Goal: Answer question/provide support

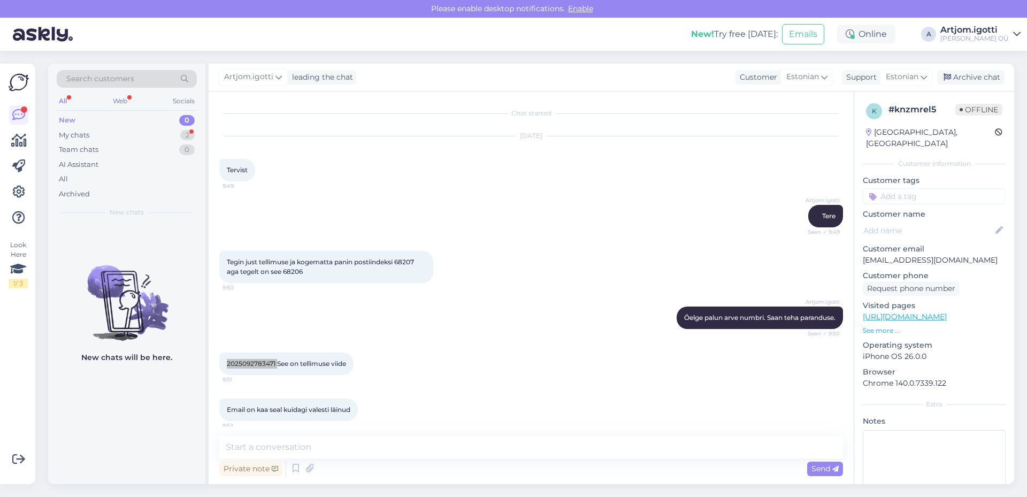
scroll to position [185, 0]
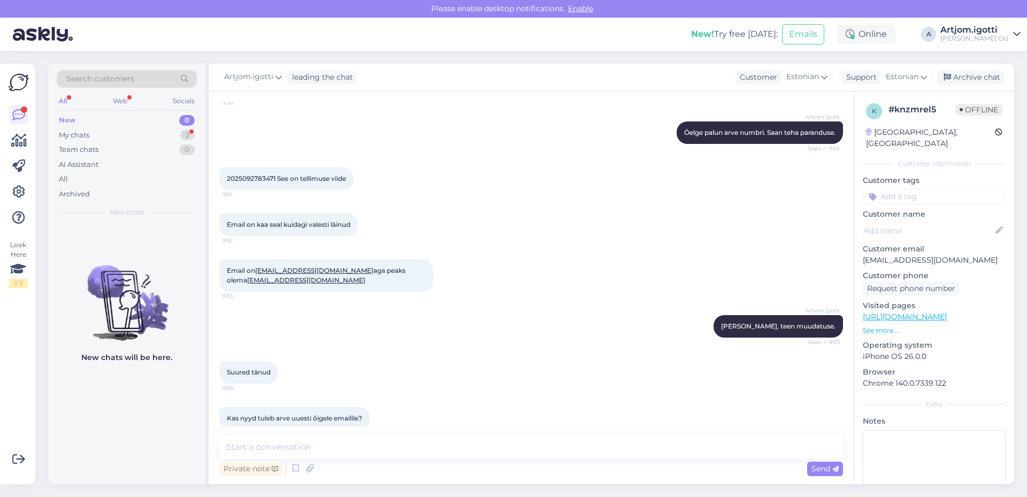
click at [287, 181] on span "2025092783471 See on tellimuse viide" at bounding box center [286, 178] width 119 height 8
drag, startPoint x: 260, startPoint y: 224, endPoint x: 287, endPoint y: 224, distance: 27.3
click at [287, 224] on span "Email on kaa seal kuidagi valesti läinud" at bounding box center [289, 224] width 124 height 8
drag, startPoint x: 249, startPoint y: 225, endPoint x: 353, endPoint y: 223, distance: 103.3
click at [351, 223] on span "Email on kaa seal kuidagi valesti läinud" at bounding box center [289, 224] width 124 height 8
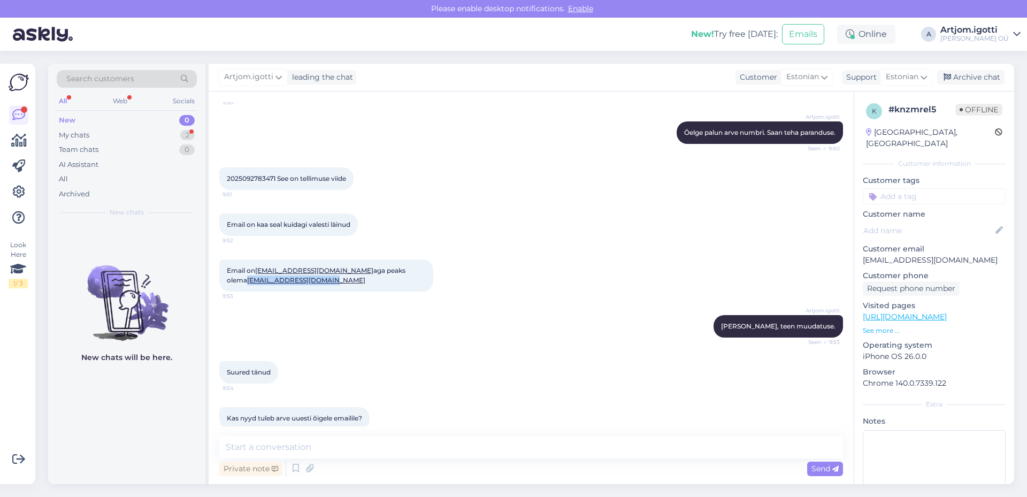
drag, startPoint x: 328, startPoint y: 283, endPoint x: 222, endPoint y: 285, distance: 105.5
click at [222, 285] on div "Email on [EMAIL_ADDRESS][DOMAIN_NAME] aga peaks olema [EMAIL_ADDRESS][DOMAIN_NA…" at bounding box center [326, 276] width 214 height 32
copy link "[EMAIL_ADDRESS][DOMAIN_NAME]"
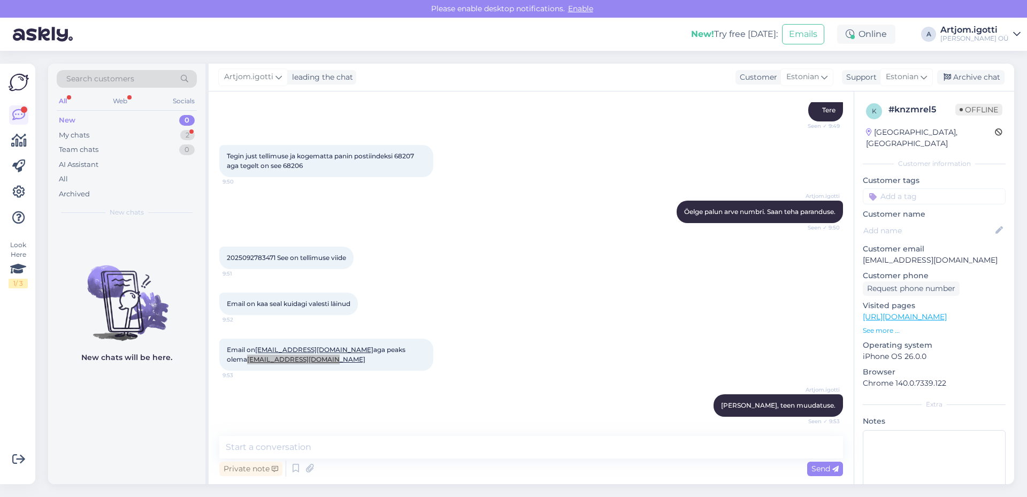
scroll to position [78, 0]
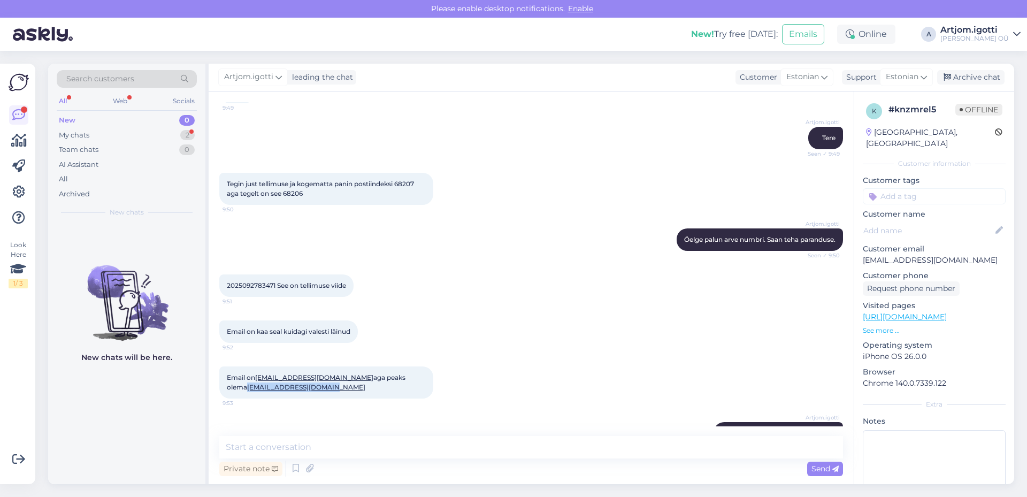
click at [331, 388] on div "Email on [EMAIL_ADDRESS][DOMAIN_NAME] aga peaks olema [EMAIL_ADDRESS][DOMAIN_NA…" at bounding box center [326, 383] width 214 height 32
drag, startPoint x: 318, startPoint y: 387, endPoint x: 226, endPoint y: 393, distance: 92.8
click at [226, 393] on div "Email on [EMAIL_ADDRESS][DOMAIN_NAME] aga peaks olema [EMAIL_ADDRESS][DOMAIN_NA…" at bounding box center [326, 383] width 214 height 32
copy link "[EMAIL_ADDRESS][DOMAIN_NAME]"
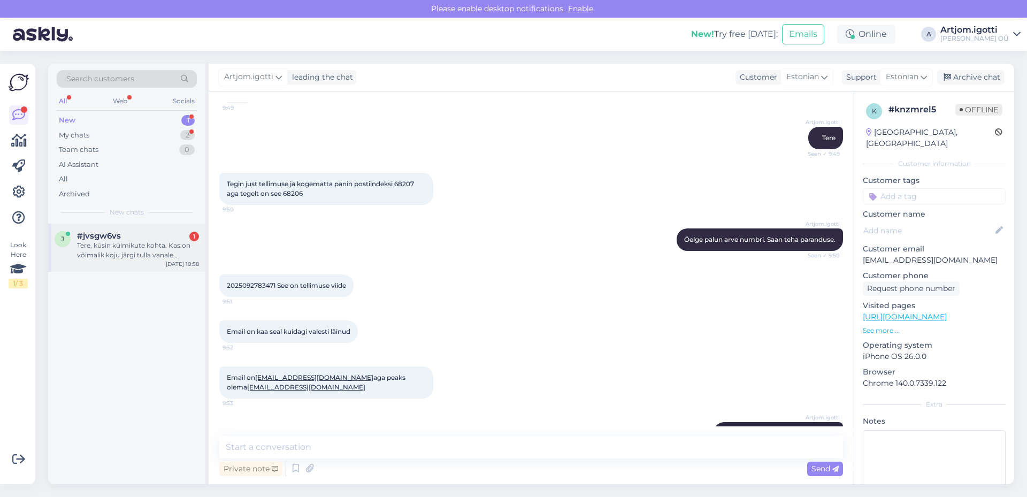
click at [110, 239] on span "#jvsgw6vs" at bounding box center [99, 236] width 44 height 10
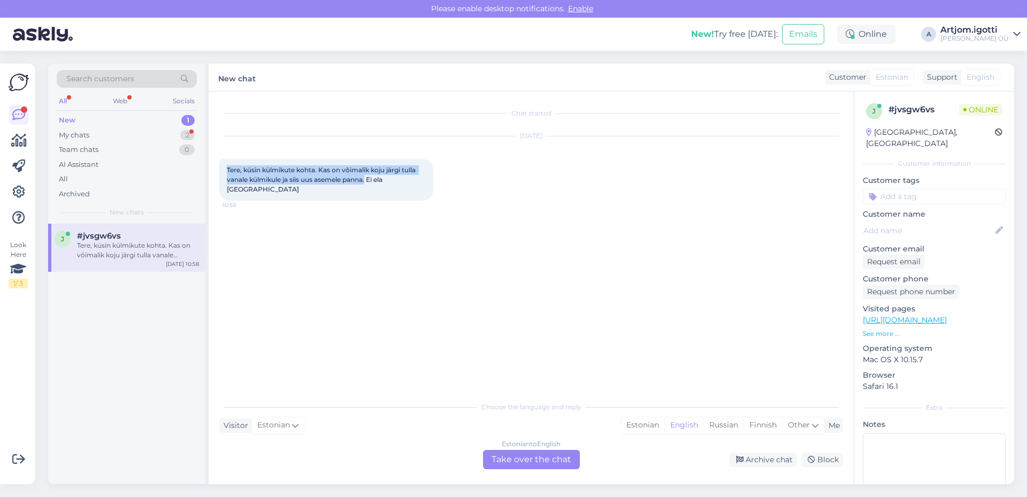
drag, startPoint x: 230, startPoint y: 167, endPoint x: 374, endPoint y: 178, distance: 144.9
click at [374, 178] on span "Tere, küsin külmikute kohta. Kas on võimalik koju järgi tulla vanale külmikule …" at bounding box center [322, 179] width 191 height 27
click at [642, 422] on div "Estonian" at bounding box center [642, 425] width 43 height 16
click at [545, 457] on div "Estonian to Estonian Take over the chat" at bounding box center [531, 459] width 97 height 19
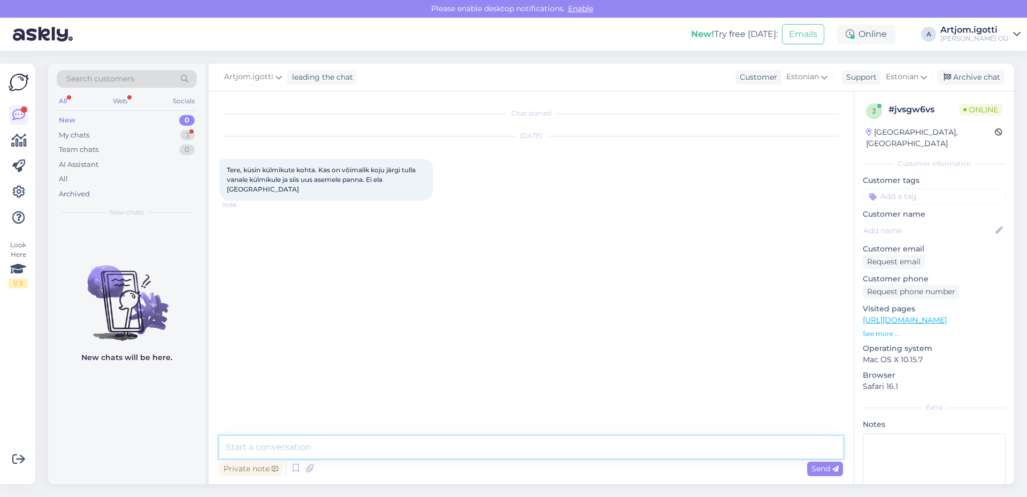
click at [407, 445] on textarea at bounding box center [531, 447] width 624 height 22
click at [257, 448] on textarea "Tere Kas teile elate Tallinna lähiümbruse" at bounding box center [531, 434] width 624 height 49
click at [416, 452] on textarea "Tere Kas teie elate Tallinna lähiümbruse" at bounding box center [531, 434] width 624 height 49
type textarea "Tere Kas teie elate Tallinna lähiümbruses?"
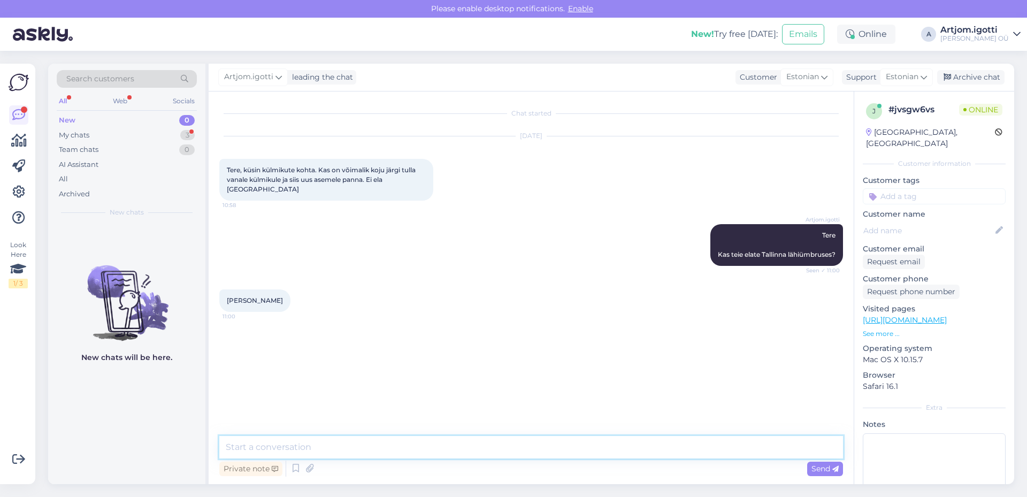
click at [278, 445] on textarea at bounding box center [531, 447] width 624 height 22
type textarea "T"
type textarea "M"
type textarea "Väljaspoolt Tallinnat viib DPD ja kahjuks nemad ei vii vana toode. Toovad ainul…"
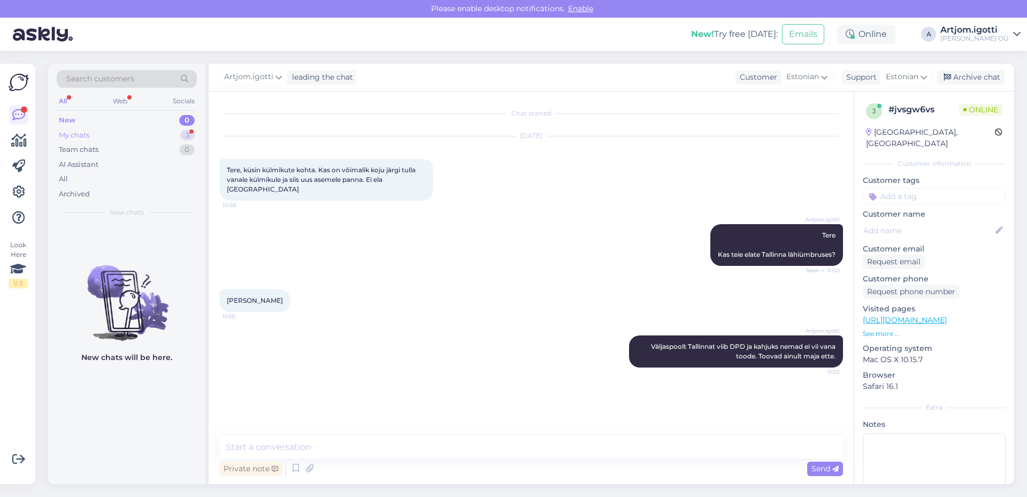
click at [155, 137] on div "My chats 3" at bounding box center [127, 135] width 140 height 15
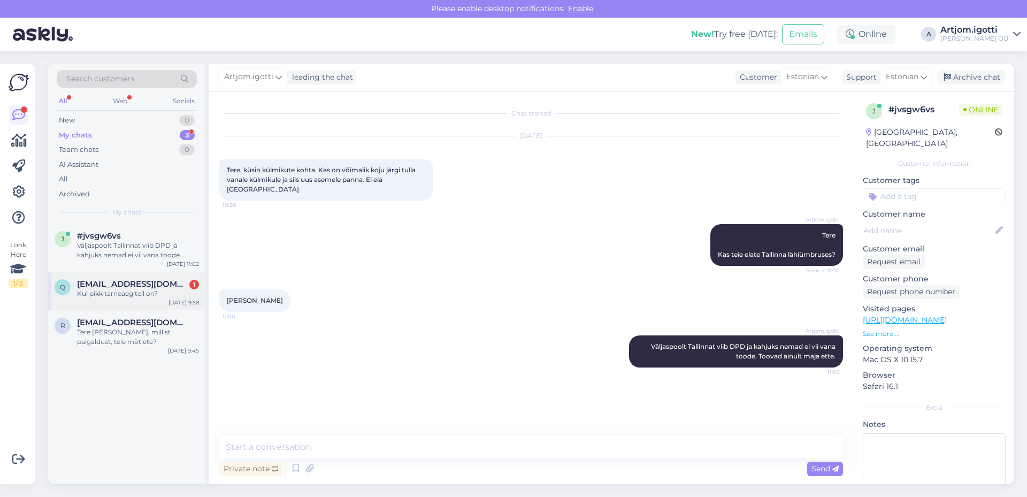
click at [120, 279] on div "Q [EMAIL_ADDRESS][DOMAIN_NAME] 1 Kui pikk tarneaeg teil on? [DATE] 9:58" at bounding box center [126, 291] width 157 height 39
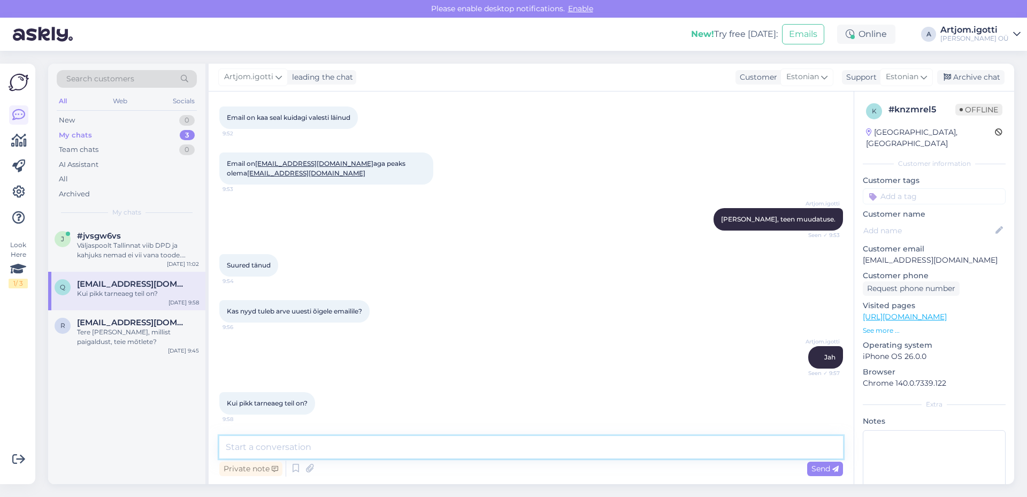
click at [317, 441] on textarea at bounding box center [531, 447] width 624 height 22
click at [139, 254] on div "Väljaspoolt Tallinnat viib DPD ja kahjuks nemad ei vii vana toode. Toovad ainul…" at bounding box center [138, 250] width 122 height 19
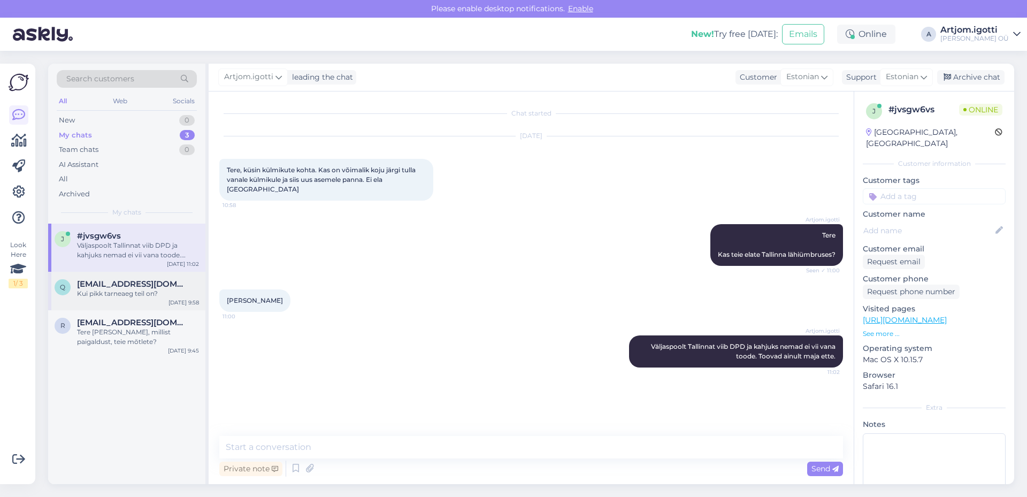
click at [142, 298] on div "Kui pikk tarneaeg teil on?" at bounding box center [138, 294] width 122 height 10
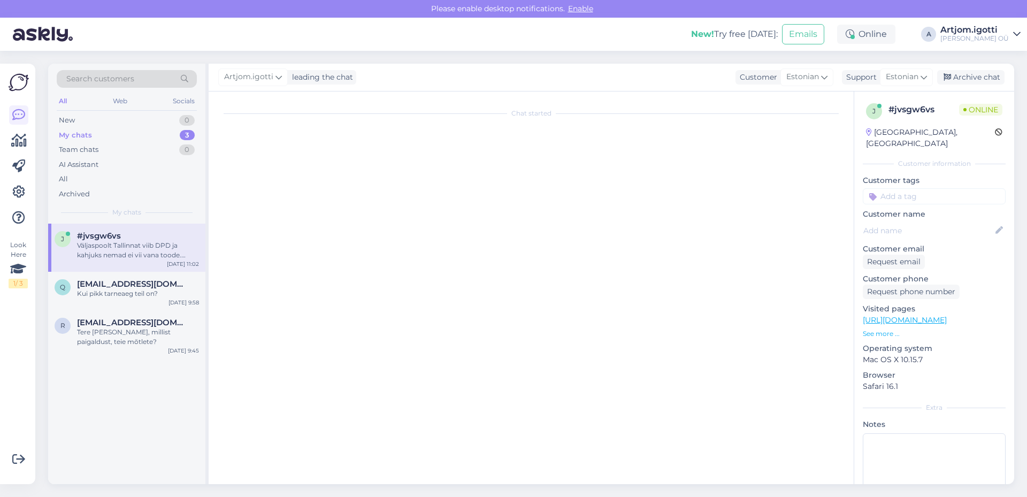
scroll to position [292, 0]
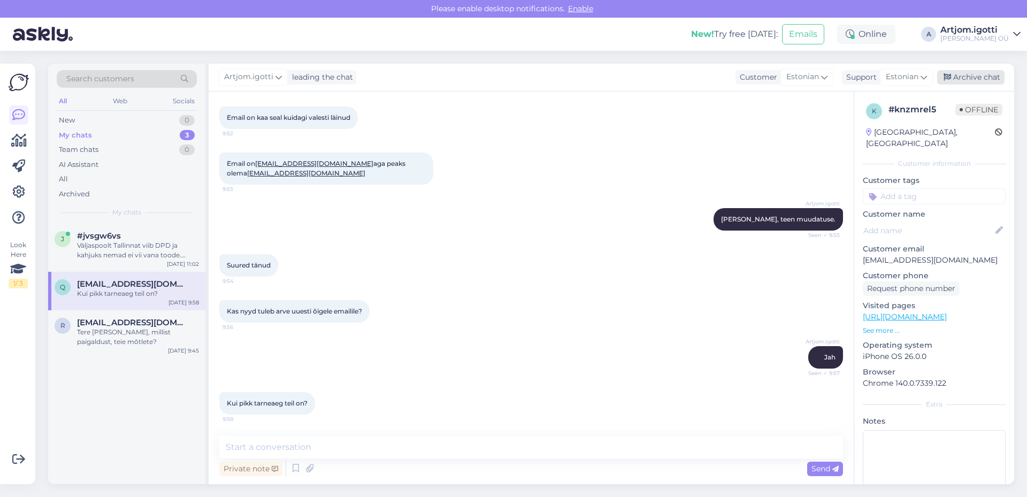
click at [973, 81] on div "Archive chat" at bounding box center [971, 77] width 67 height 14
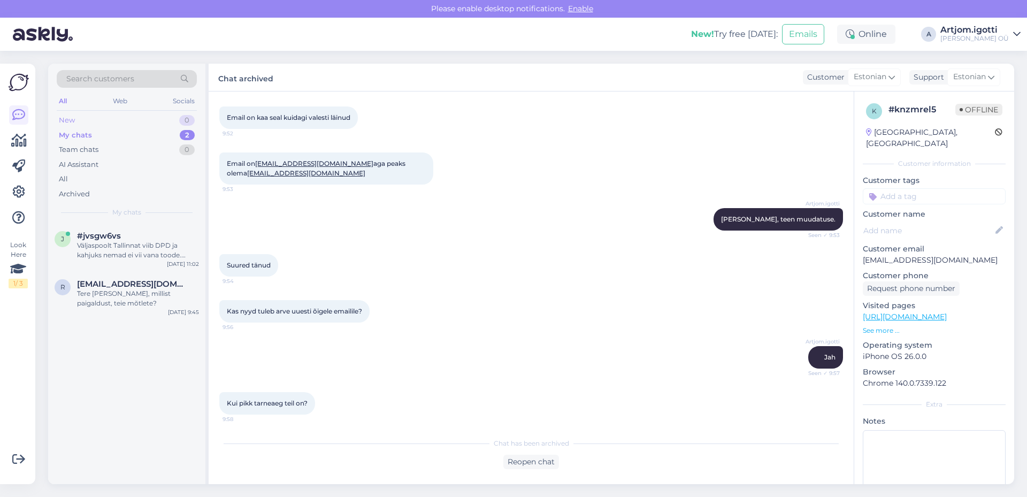
click at [156, 119] on div "New 0" at bounding box center [127, 120] width 140 height 15
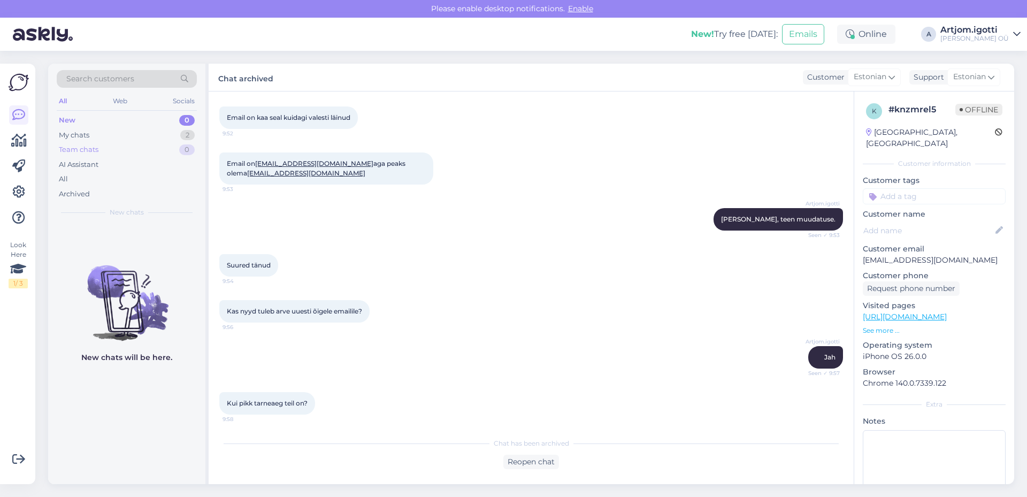
click at [163, 143] on div "Team chats 0" at bounding box center [127, 149] width 140 height 15
click at [154, 140] on div "My chats 2" at bounding box center [127, 135] width 140 height 15
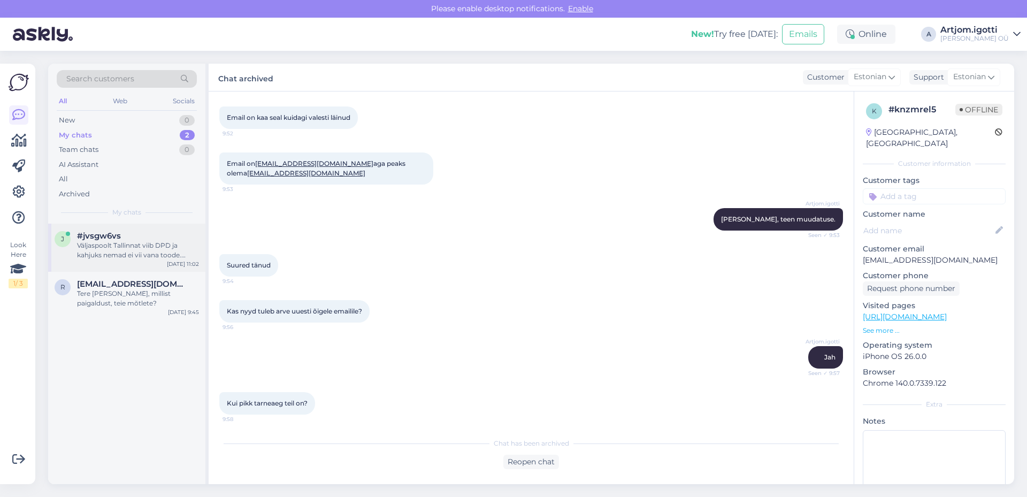
click at [142, 243] on div "Väljaspoolt Tallinnat viib DPD ja kahjuks nemad ei vii vana toode. Toovad ainul…" at bounding box center [138, 250] width 122 height 19
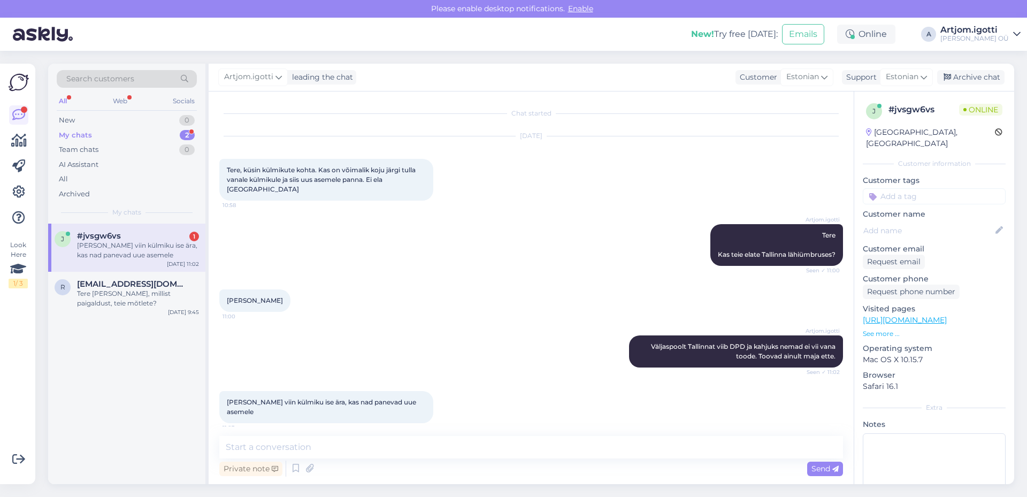
click at [133, 246] on div "[PERSON_NAME] viin külmiku ise ära, kas nad panevad uue asemele" at bounding box center [138, 250] width 122 height 19
click at [401, 398] on span "[PERSON_NAME] viin külmiku ise ära, kas nad panevad uue asemele" at bounding box center [322, 407] width 191 height 18
drag, startPoint x: 232, startPoint y: 393, endPoint x: 318, endPoint y: 394, distance: 86.2
click at [317, 398] on span "[PERSON_NAME] viin külmiku ise ära, kas nad panevad uue asemele" at bounding box center [322, 407] width 191 height 18
click at [347, 445] on textarea at bounding box center [531, 447] width 624 height 22
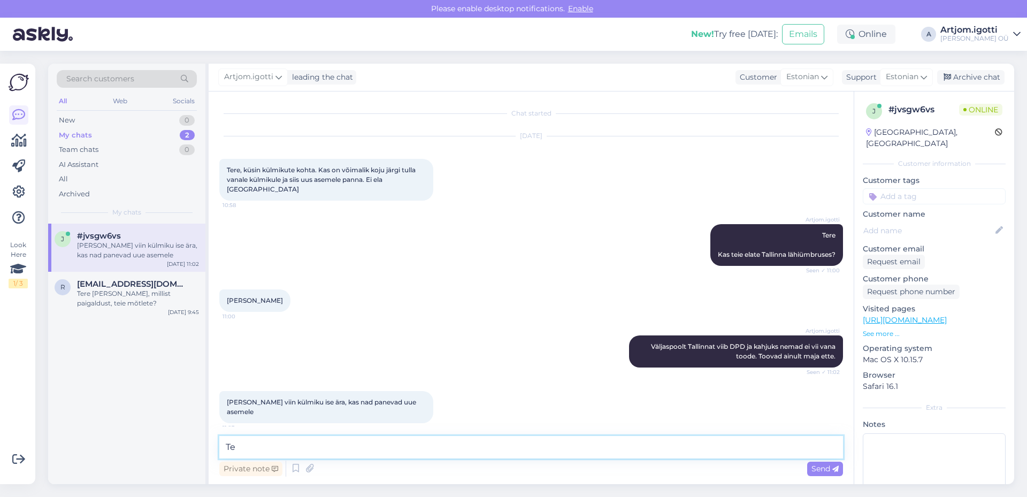
type textarea "T"
click at [698, 448] on textarea "See tarne on ainult maja ette, oleme kuulnud, et vahepeal aitavad tuppa tuua, a…" at bounding box center [531, 447] width 624 height 22
drag, startPoint x: 742, startPoint y: 446, endPoint x: 802, endPoint y: 451, distance: 59.6
click at [743, 446] on textarea "See tarne on ainult maja ette, oleme kuulnud, et vahepeal aitavad tuppa tuua, a…" at bounding box center [531, 447] width 624 height 22
click at [752, 447] on textarea "See tarne on ainult maja ette, oleme kuulnud, et vahepeal aitavad tuppa tuua, a…" at bounding box center [531, 447] width 624 height 22
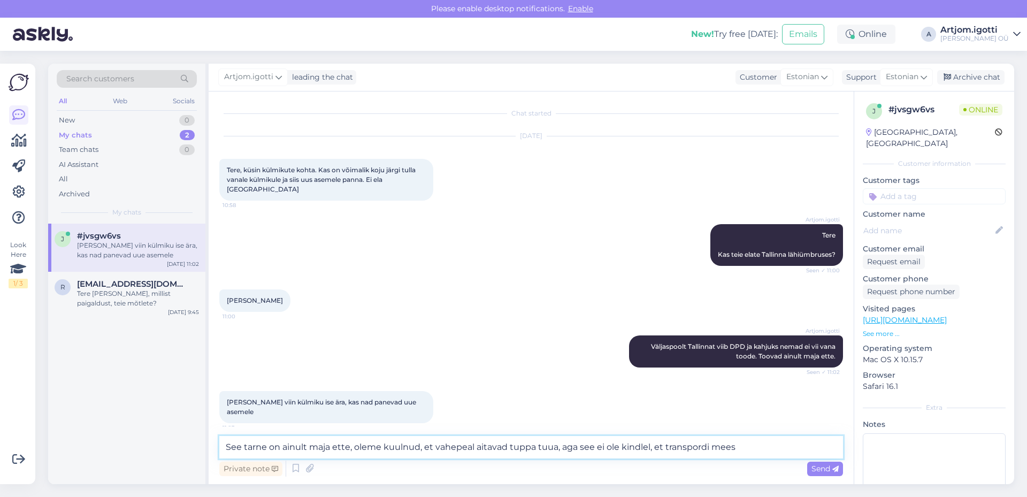
drag, startPoint x: 311, startPoint y: 446, endPoint x: 689, endPoint y: 433, distance: 378.6
click at [689, 433] on div "Chat started [DATE] Tere, küsin külmikute kohta. Kas on võimalik koju järgi tul…" at bounding box center [531, 288] width 645 height 393
click at [752, 444] on textarea "See tarne on ainult maja ette, oleme kuulnud, et vahepeal aitavad tuppa tuua, a…" at bounding box center [531, 447] width 624 height 22
type textarea "See tarne on ainult maja ette, oleme kuulnud, et vahepeal aitavad tuppa tuua, a…"
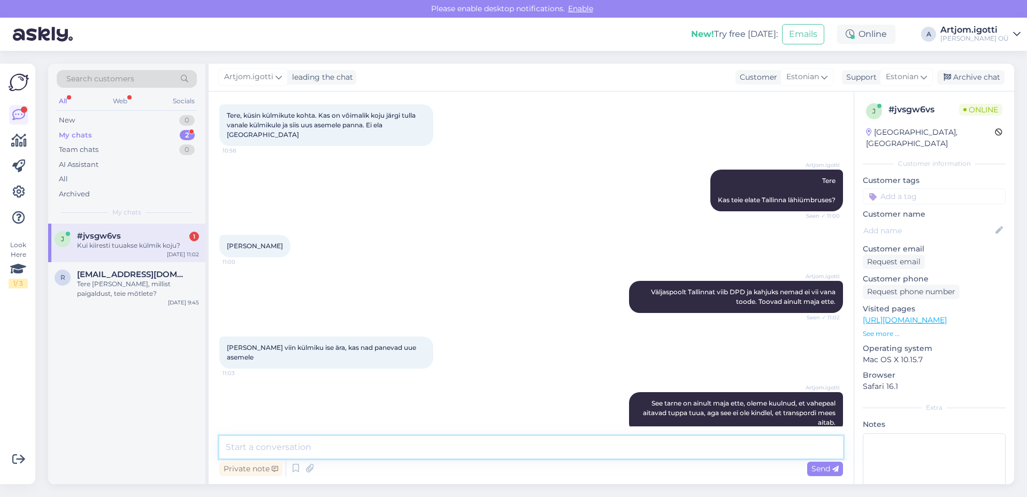
scroll to position [101, 0]
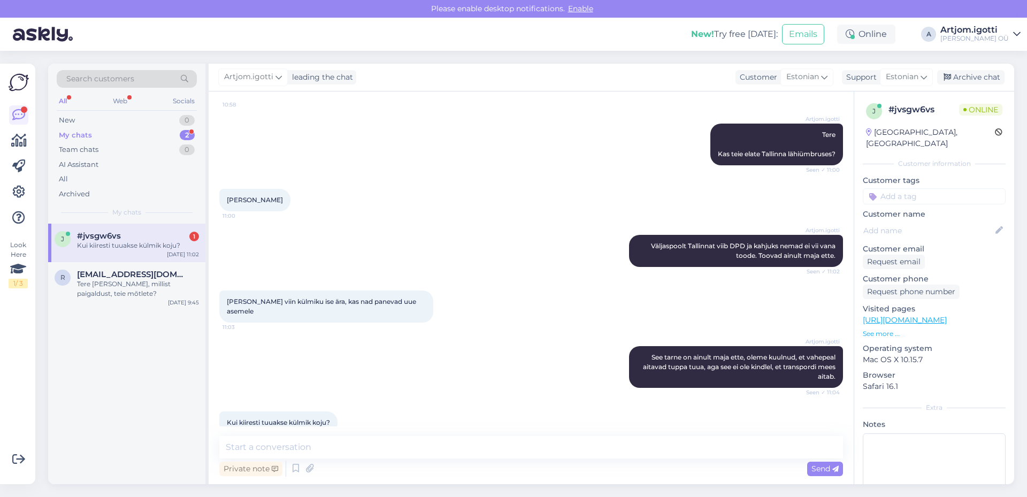
click at [172, 248] on div "Kui kiiresti tuuakse külmik koju?" at bounding box center [138, 246] width 122 height 10
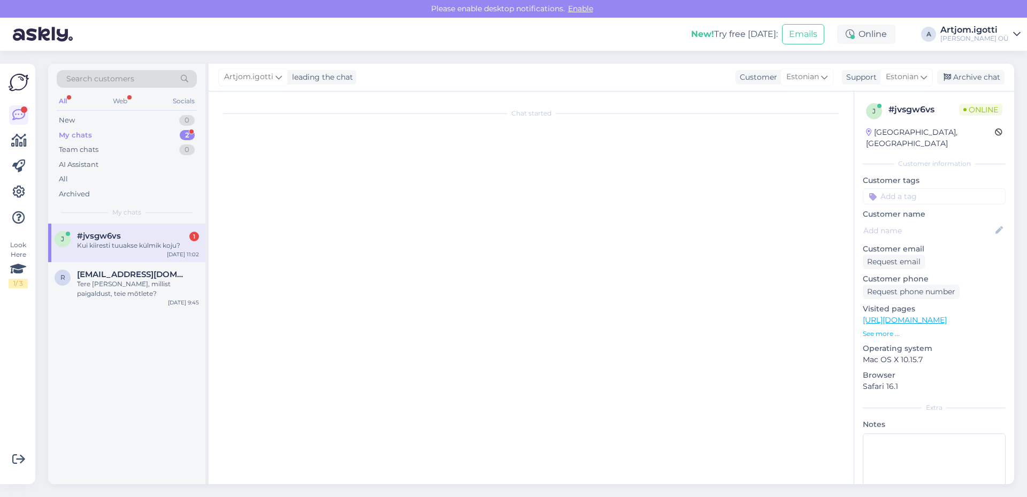
scroll to position [0, 0]
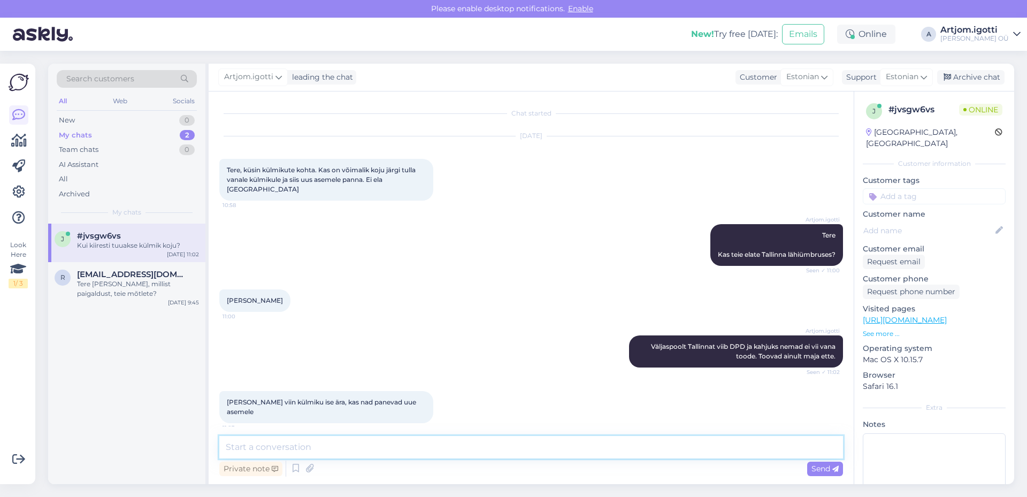
click at [397, 452] on textarea at bounding box center [531, 447] width 624 height 22
type textarea "[PERSON_NAME] soovite osta"
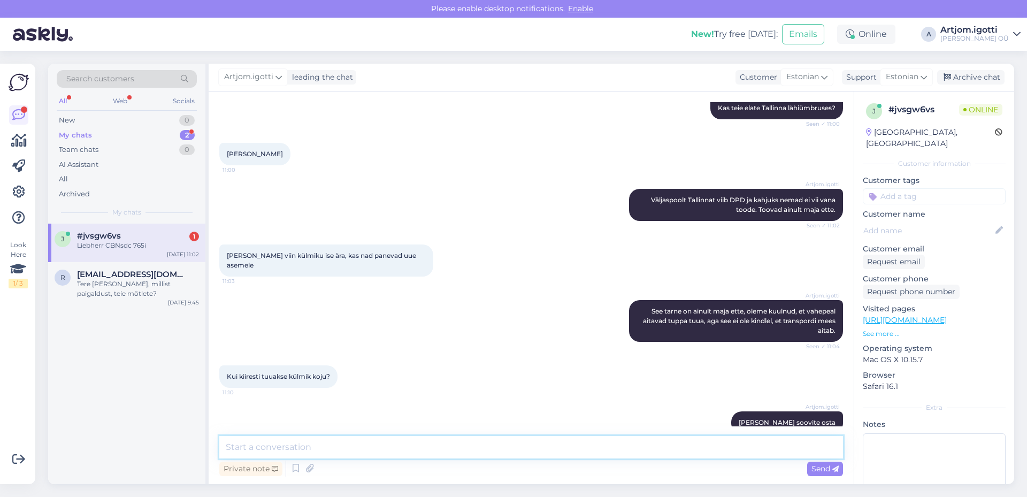
scroll to position [202, 0]
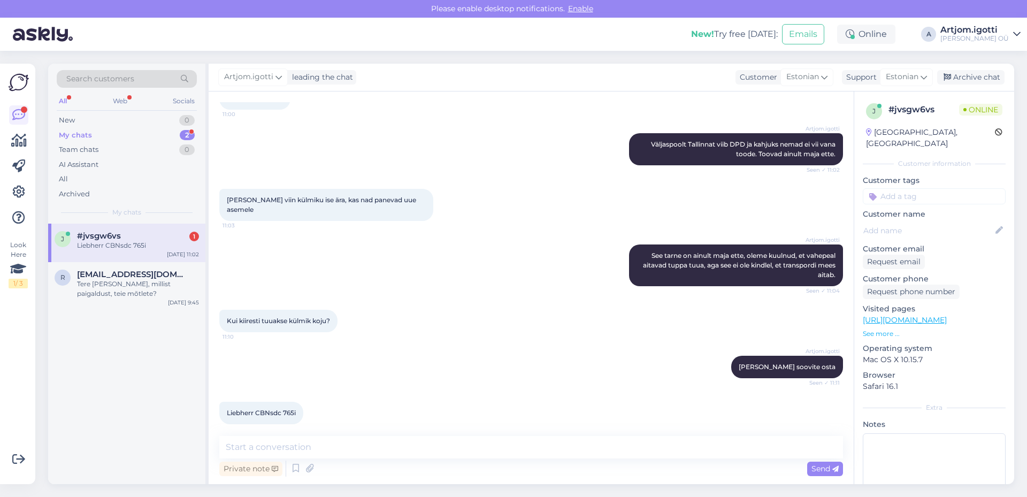
drag, startPoint x: 295, startPoint y: 404, endPoint x: 267, endPoint y: 402, distance: 28.4
click at [237, 402] on div "Liebherr CBNsdc 765i 11:13" at bounding box center [261, 413] width 84 height 22
click at [299, 405] on div "Liebherr CBNsdc 765i 11:13" at bounding box center [261, 413] width 84 height 22
drag, startPoint x: 299, startPoint y: 405, endPoint x: 225, endPoint y: 404, distance: 73.9
click at [225, 404] on div "Liebherr CBNsdc 765i 11:13" at bounding box center [261, 413] width 84 height 22
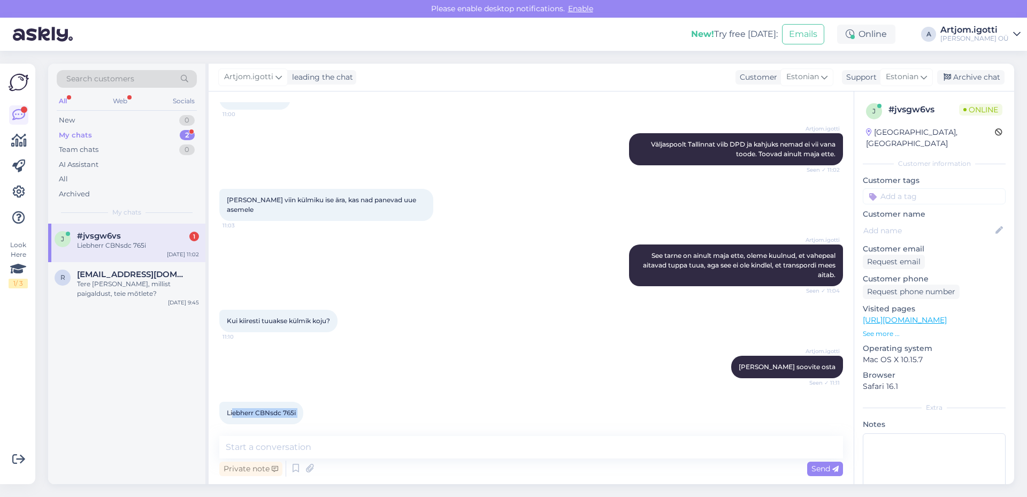
copy div "Liebherr CBNsdc 765i 11:13"
click at [337, 441] on textarea at bounding box center [531, 447] width 624 height 22
drag, startPoint x: 374, startPoint y: 449, endPoint x: 294, endPoint y: 448, distance: 79.7
click at [294, 448] on textarea "Tarneaeg oleks neljapäev - järg" at bounding box center [531, 447] width 624 height 22
click at [316, 441] on textarea "Tarneaeg oleks 02." at bounding box center [531, 447] width 624 height 22
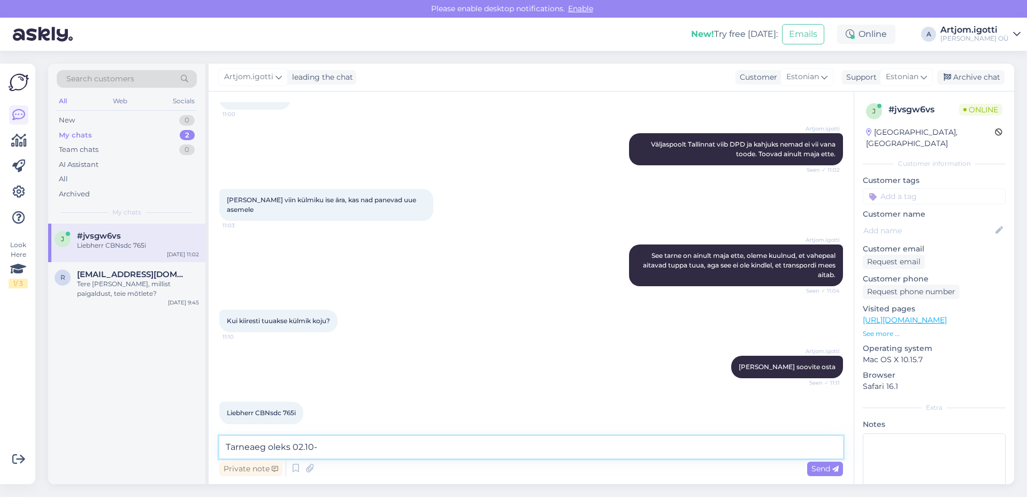
click at [345, 455] on textarea "Tarneaeg oleks 02.10-" at bounding box center [531, 447] width 624 height 22
click at [342, 445] on textarea "Tarneaeg oleks 02.10-6.10" at bounding box center [531, 447] width 624 height 22
drag, startPoint x: 290, startPoint y: 447, endPoint x: 219, endPoint y: 444, distance: 71.3
click at [217, 446] on div "Chat started [DATE] Tere, küsin külmikute kohta. Kas on võimalik koju järgi tul…" at bounding box center [531, 288] width 645 height 393
type textarea "Toode jõuaks, kui tellida [PERSON_NAME] [DATE]-[DATE]"
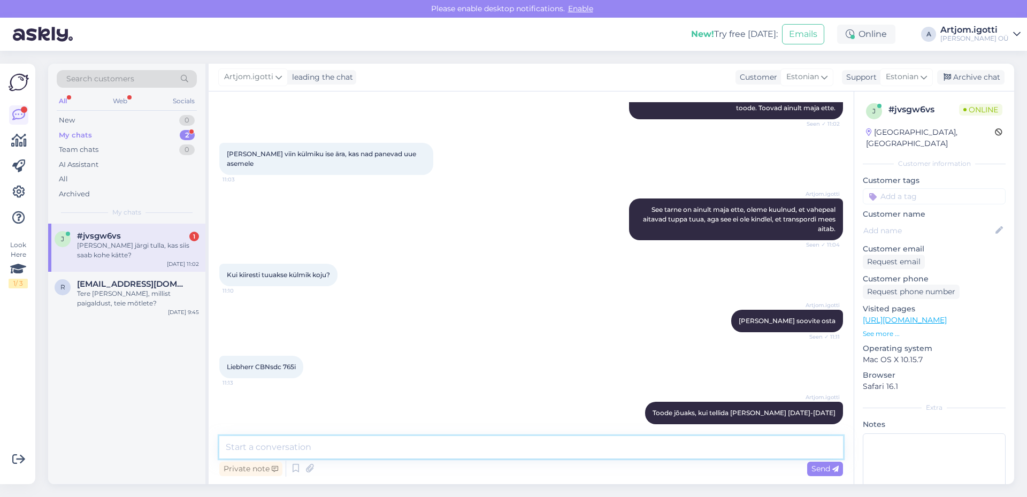
scroll to position [294, 0]
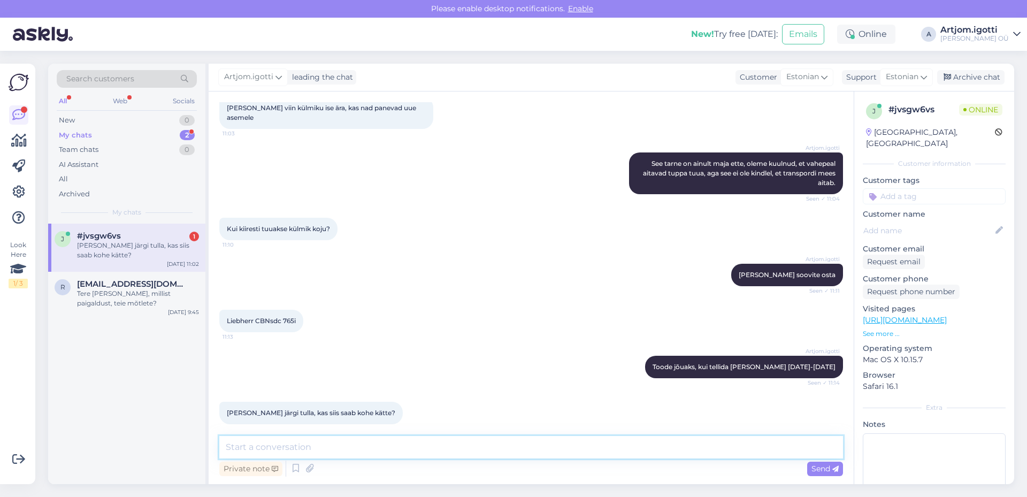
click at [322, 450] on textarea at bounding box center [531, 447] width 624 height 22
type textarea "Seda [PERSON_NAME] hetkel ei ole, seda peab tellima tarnijalt"
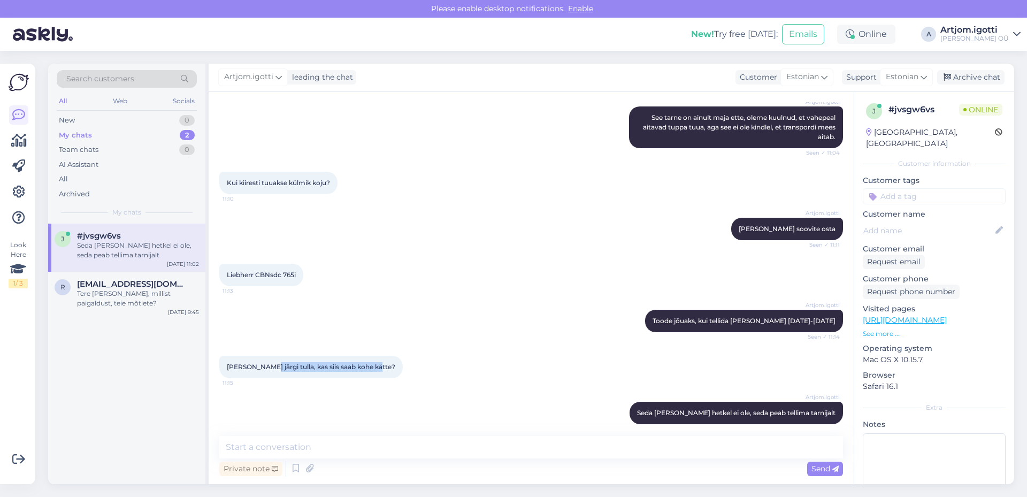
drag, startPoint x: 265, startPoint y: 357, endPoint x: 531, endPoint y: 314, distance: 269.5
click at [430, 355] on div "[PERSON_NAME] järgi tulla, kas siis saab kohe kätte? 11:15" at bounding box center [531, 367] width 624 height 46
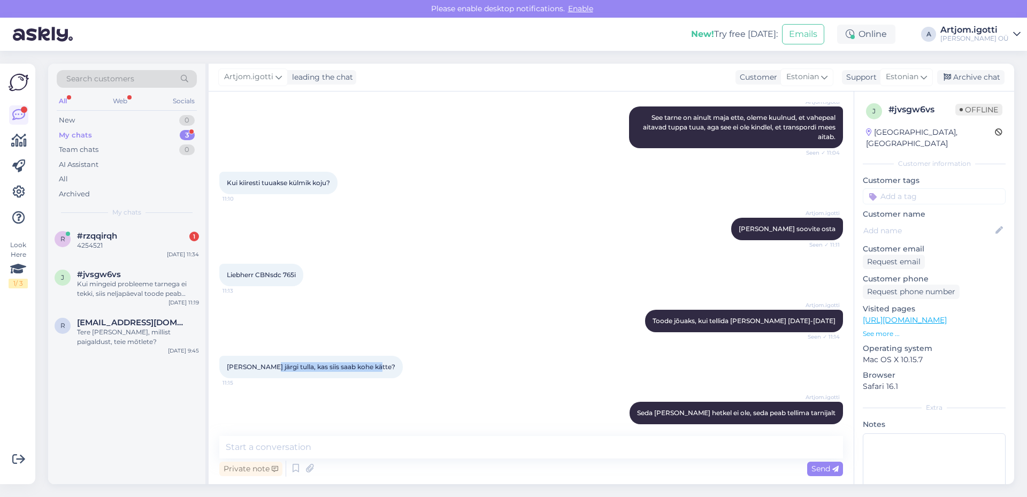
scroll to position [452, 0]
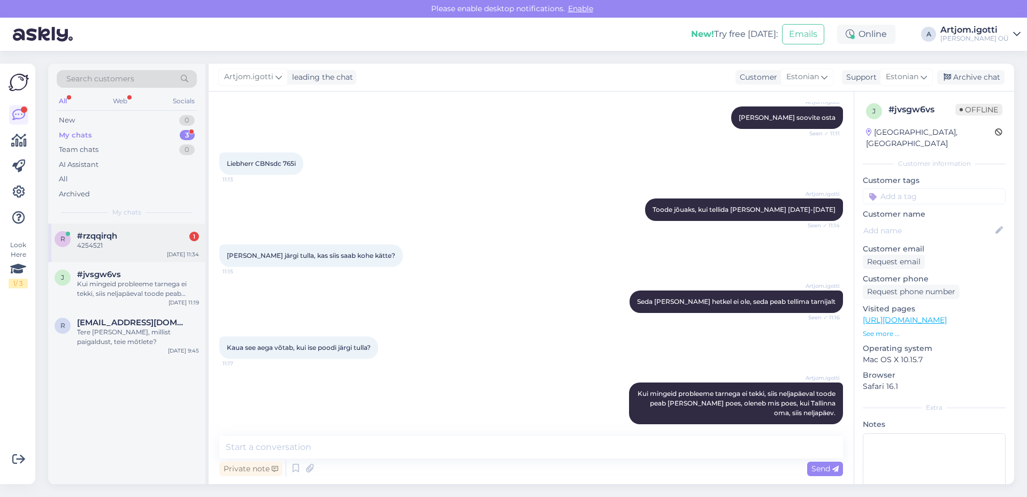
click at [148, 257] on div "r #rzqqirqh 1 4254521 [DATE] 11:34" at bounding box center [126, 243] width 157 height 39
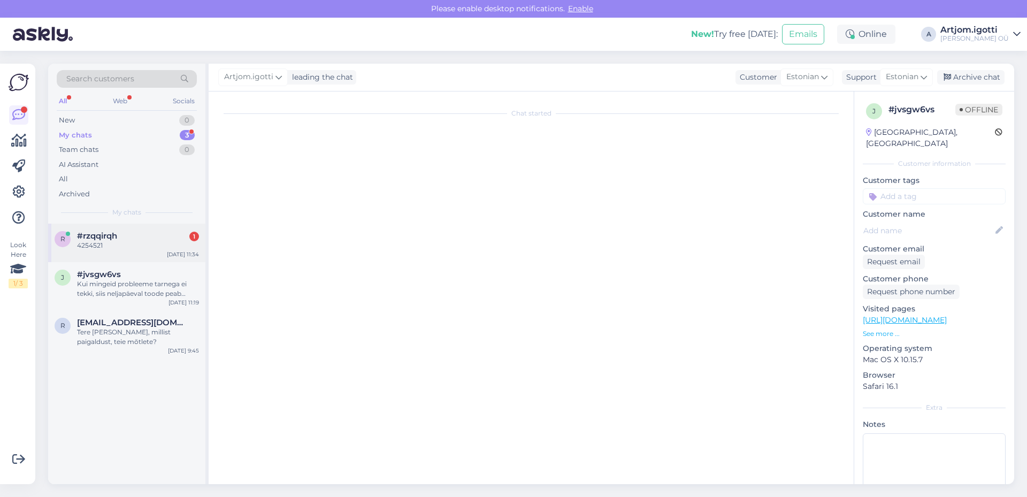
scroll to position [0, 0]
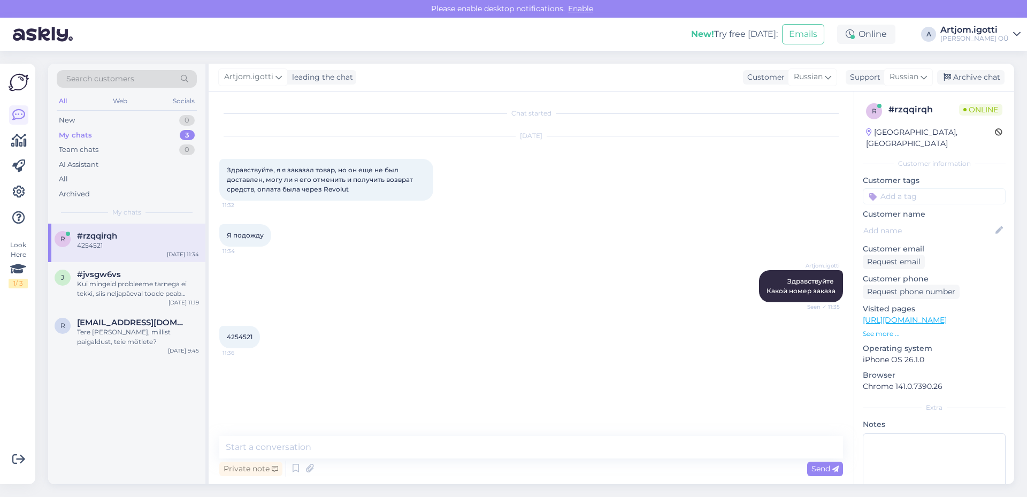
click at [240, 330] on div "4254521 11:36" at bounding box center [239, 337] width 41 height 22
click at [240, 332] on div "4254521 11:36" at bounding box center [239, 337] width 41 height 22
click at [242, 334] on span "4254521" at bounding box center [240, 337] width 26 height 8
copy div "4254521 11:36"
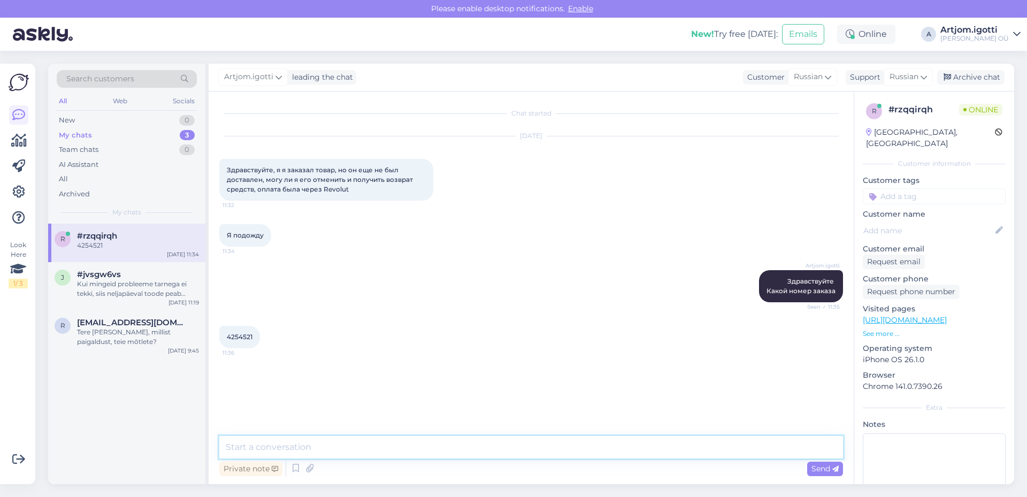
click at [292, 456] on textarea at bounding box center [531, 447] width 624 height 22
drag, startPoint x: 355, startPoint y: 170, endPoint x: 360, endPoint y: 179, distance: 9.6
click at [345, 179] on span "Здравствуйте, я я заказал товар, но он еще не был доставлен, могу ли я его отме…" at bounding box center [321, 179] width 188 height 27
click at [378, 178] on span "Здравствуйте, я я заказал товар, но он еще не был доставлен, могу ли я его отме…" at bounding box center [321, 179] width 188 height 27
click at [281, 438] on textarea at bounding box center [531, 447] width 624 height 22
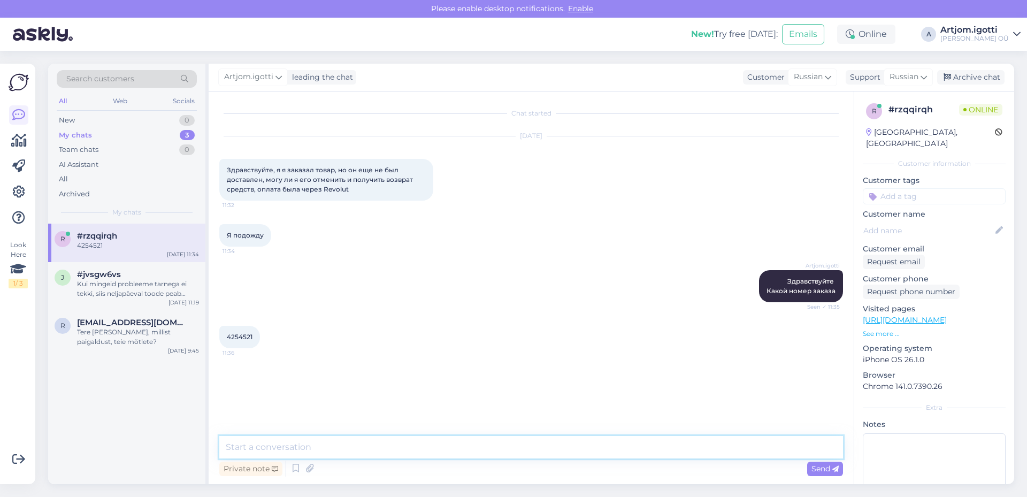
type textarea "P"
type textarea "Здравствуйте"
drag, startPoint x: 293, startPoint y: 444, endPoint x: 136, endPoint y: 420, distance: 158.6
click at [147, 426] on div "Search customers All Web Socials New 0 My chats 3 Team chats 0 AI Assistant All…" at bounding box center [531, 274] width 966 height 421
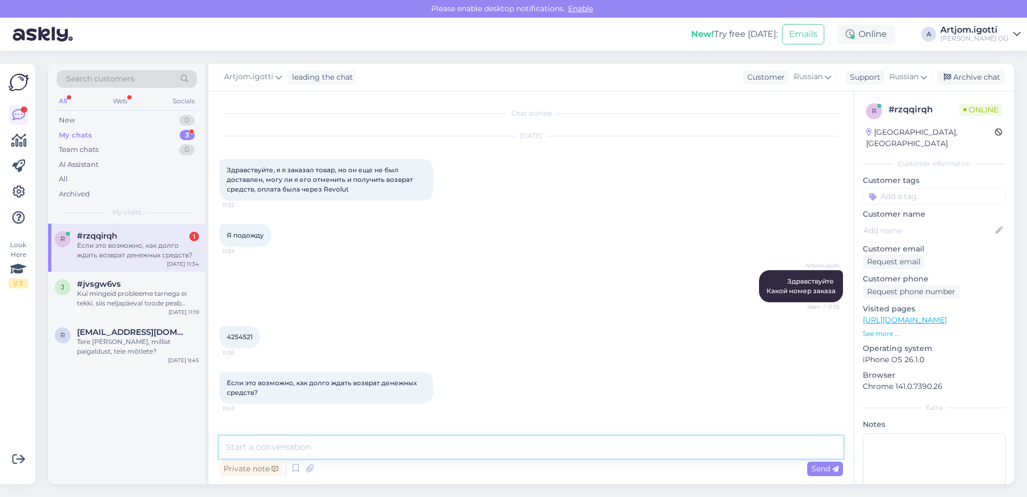
click at [302, 447] on textarea at bounding box center [531, 447] width 624 height 22
click at [300, 451] on textarea at bounding box center [531, 447] width 624 height 22
type textarea "[PERSON_NAME]"
type textarea "в"
type textarea "Возврат средств в течении недели"
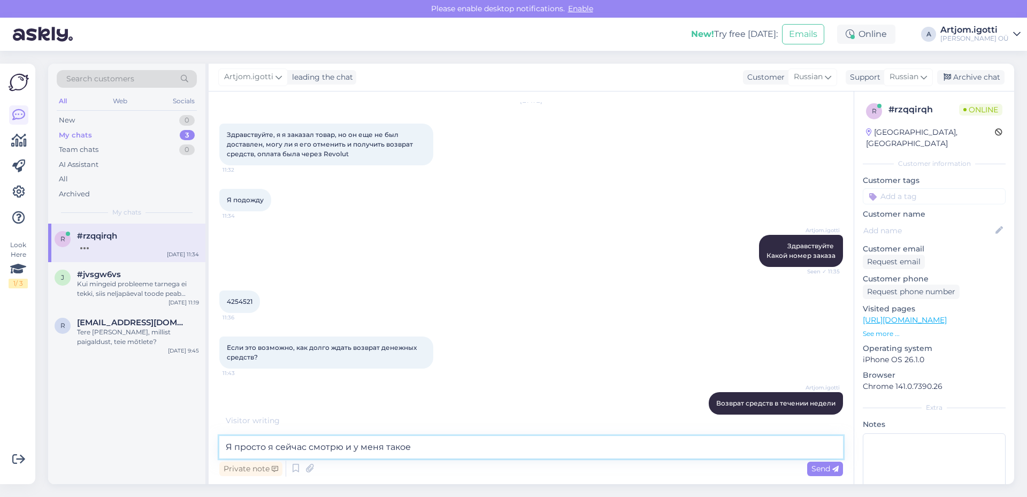
scroll to position [81, 0]
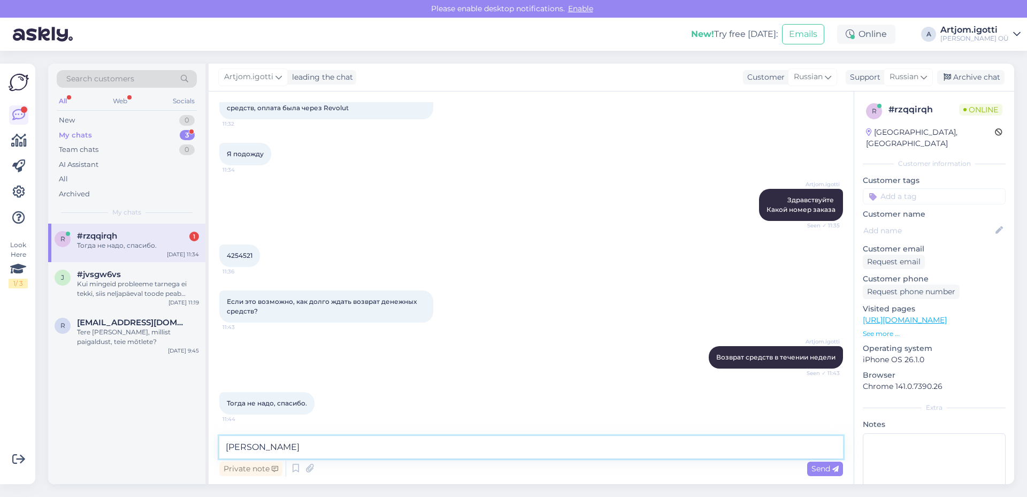
type textarea "[PERSON_NAME]"
click at [270, 473] on div "Private note" at bounding box center [250, 469] width 63 height 14
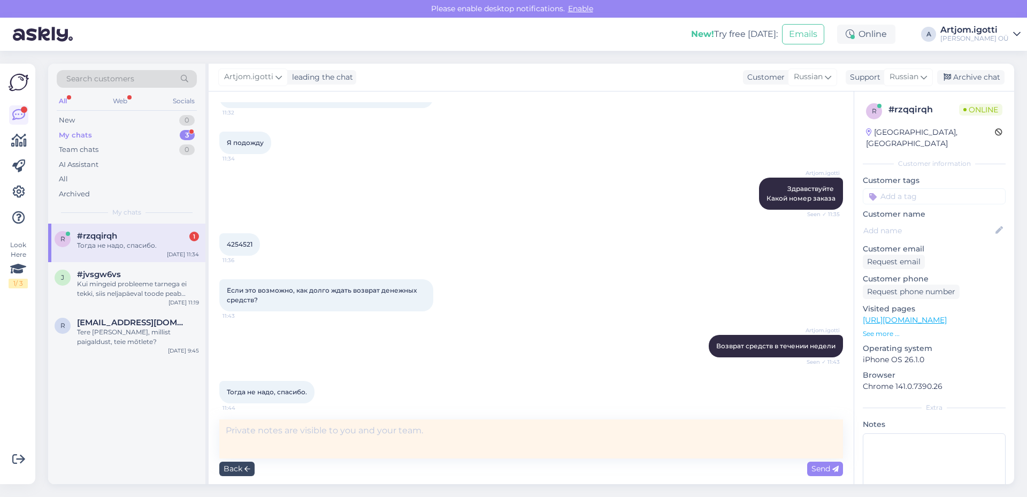
click at [234, 465] on div "Back" at bounding box center [236, 469] width 35 height 14
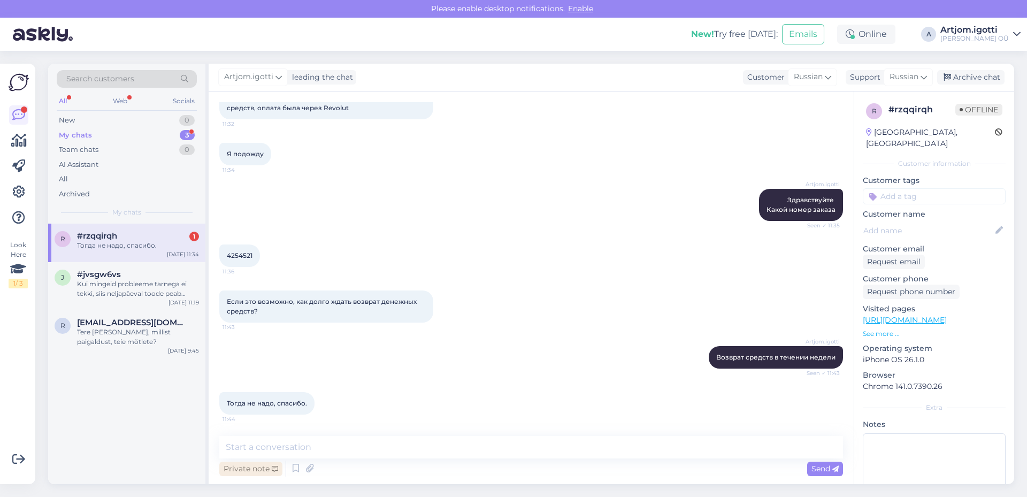
scroll to position [81, 0]
click at [356, 449] on textarea at bounding box center [531, 447] width 624 height 22
click at [294, 448] on textarea at bounding box center [531, 447] width 624 height 22
type textarea "Тогда вы дождетесь товара_"
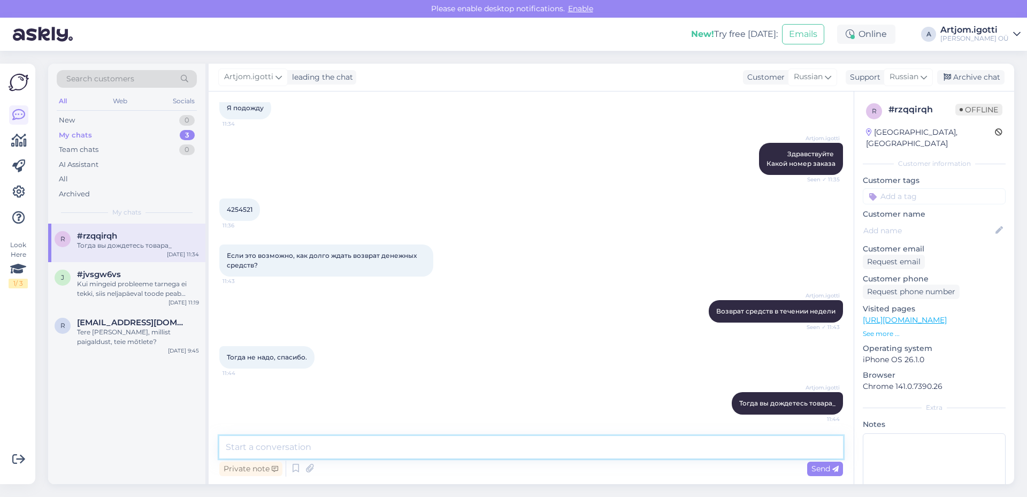
type textarea "?"
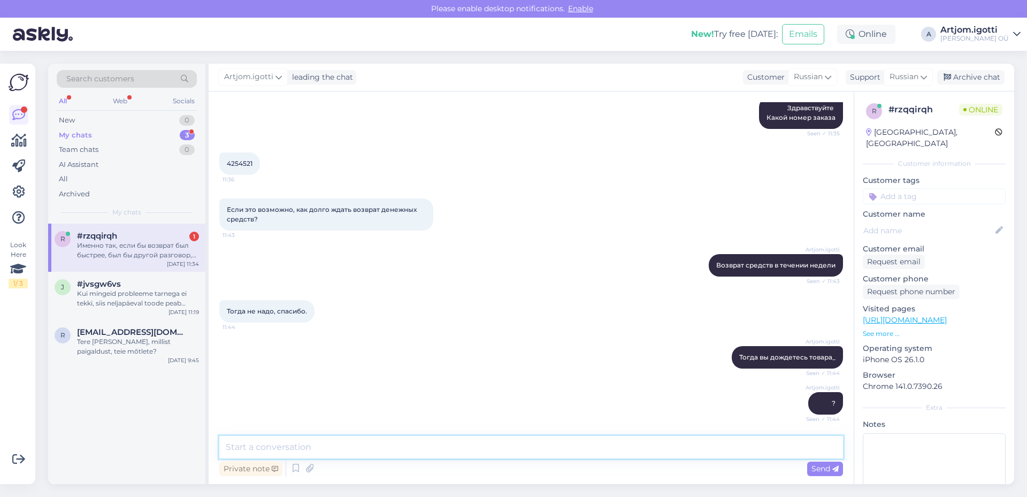
scroll to position [229, 0]
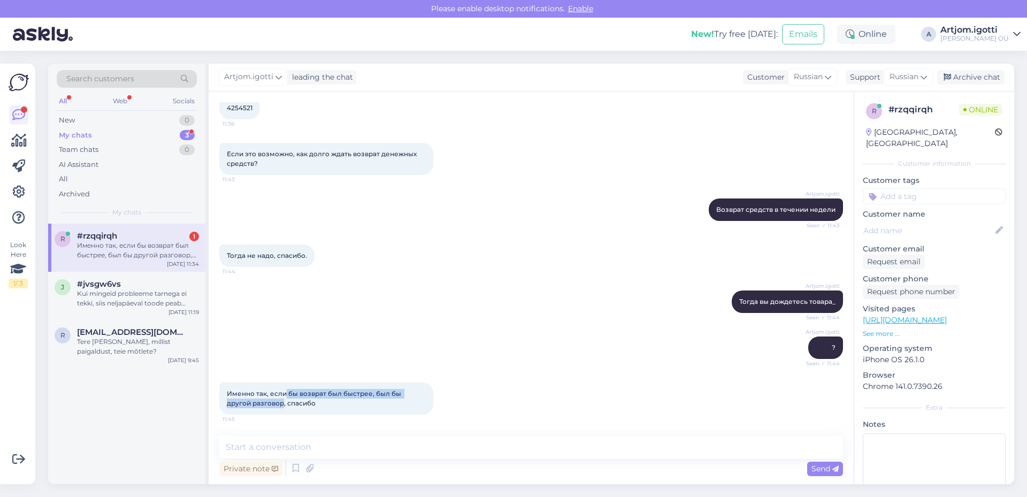
drag, startPoint x: 285, startPoint y: 393, endPoint x: 257, endPoint y: 408, distance: 31.1
click at [257, 408] on div "Именно так, если бы возврат был быстрее, был бы другой разговор, спасибо 11:45" at bounding box center [326, 399] width 214 height 32
click at [967, 81] on div "Archive chat" at bounding box center [971, 77] width 67 height 14
